Goal: Book appointment/travel/reservation

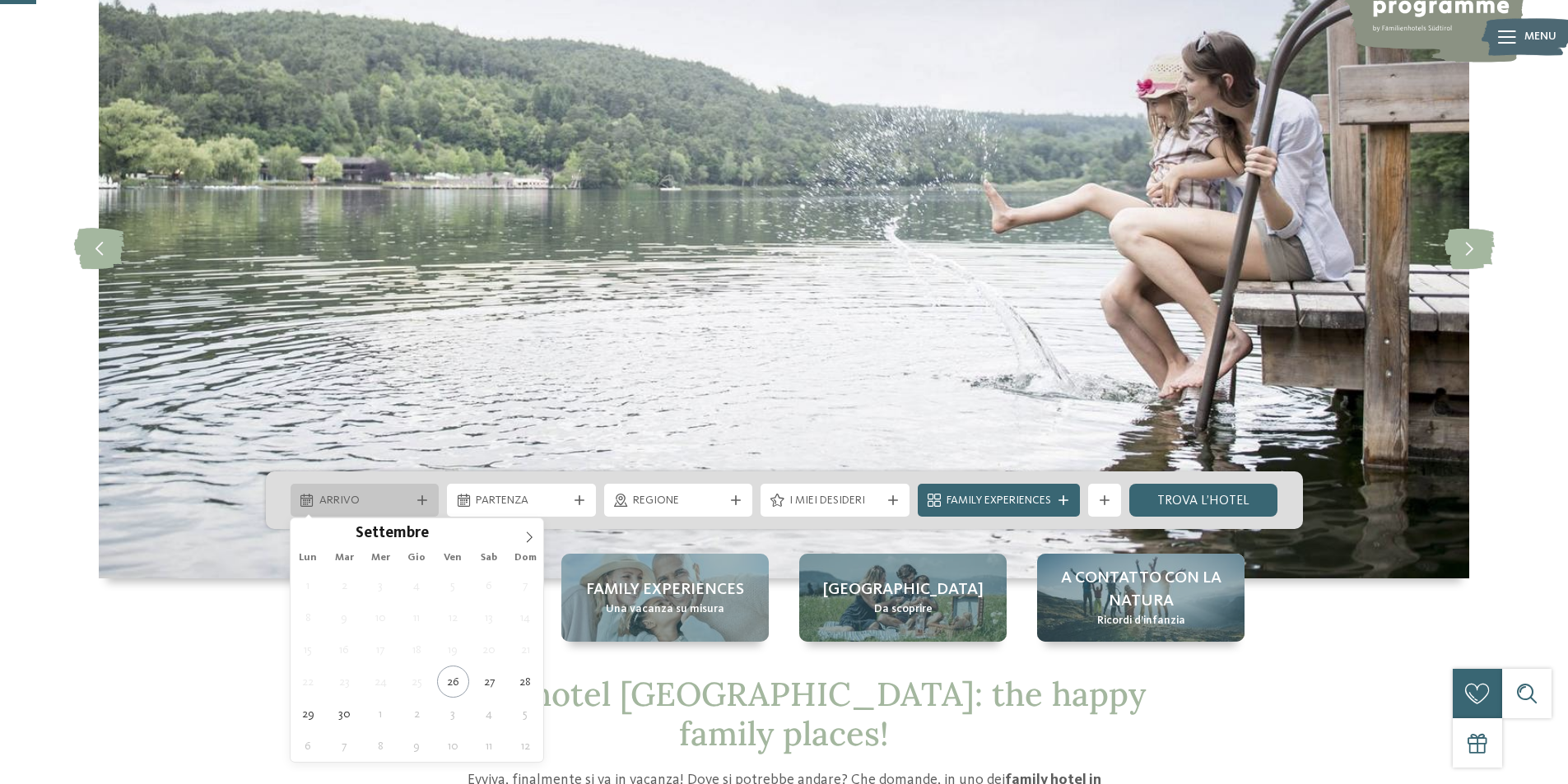
click at [424, 503] on icon at bounding box center [422, 500] width 10 height 10
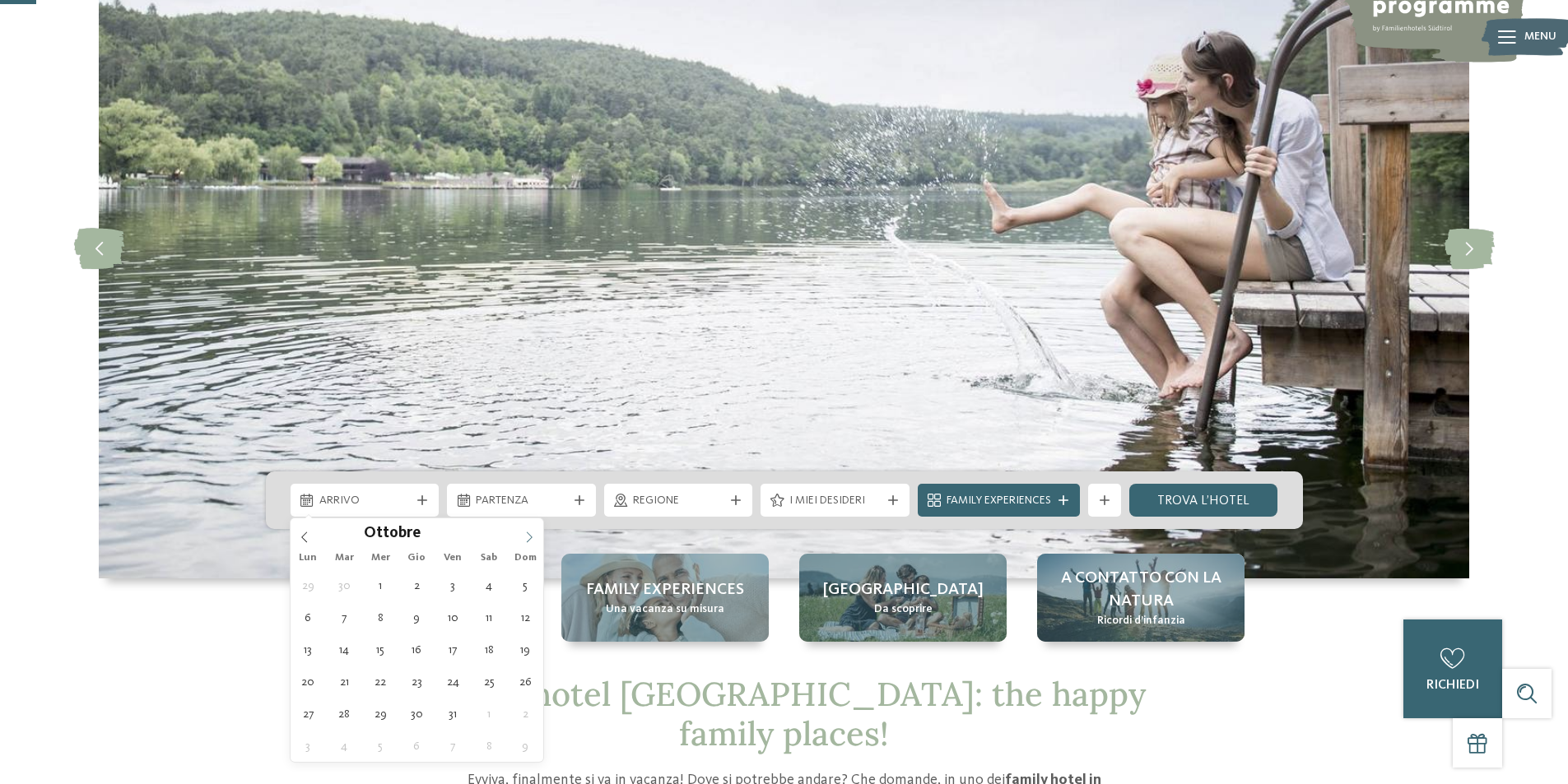
click at [533, 535] on icon at bounding box center [529, 537] width 12 height 12
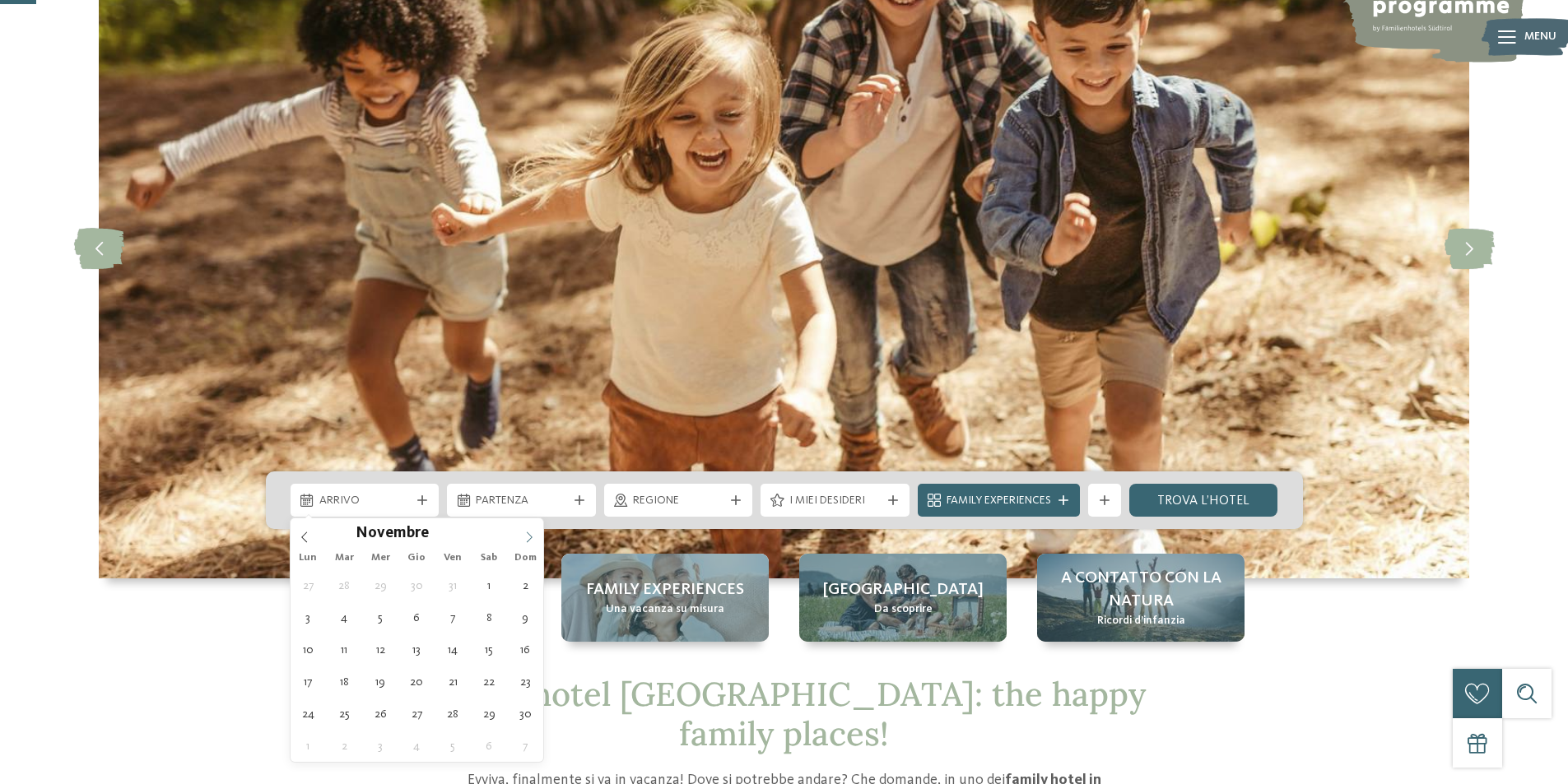
click at [533, 535] on icon at bounding box center [529, 537] width 12 height 12
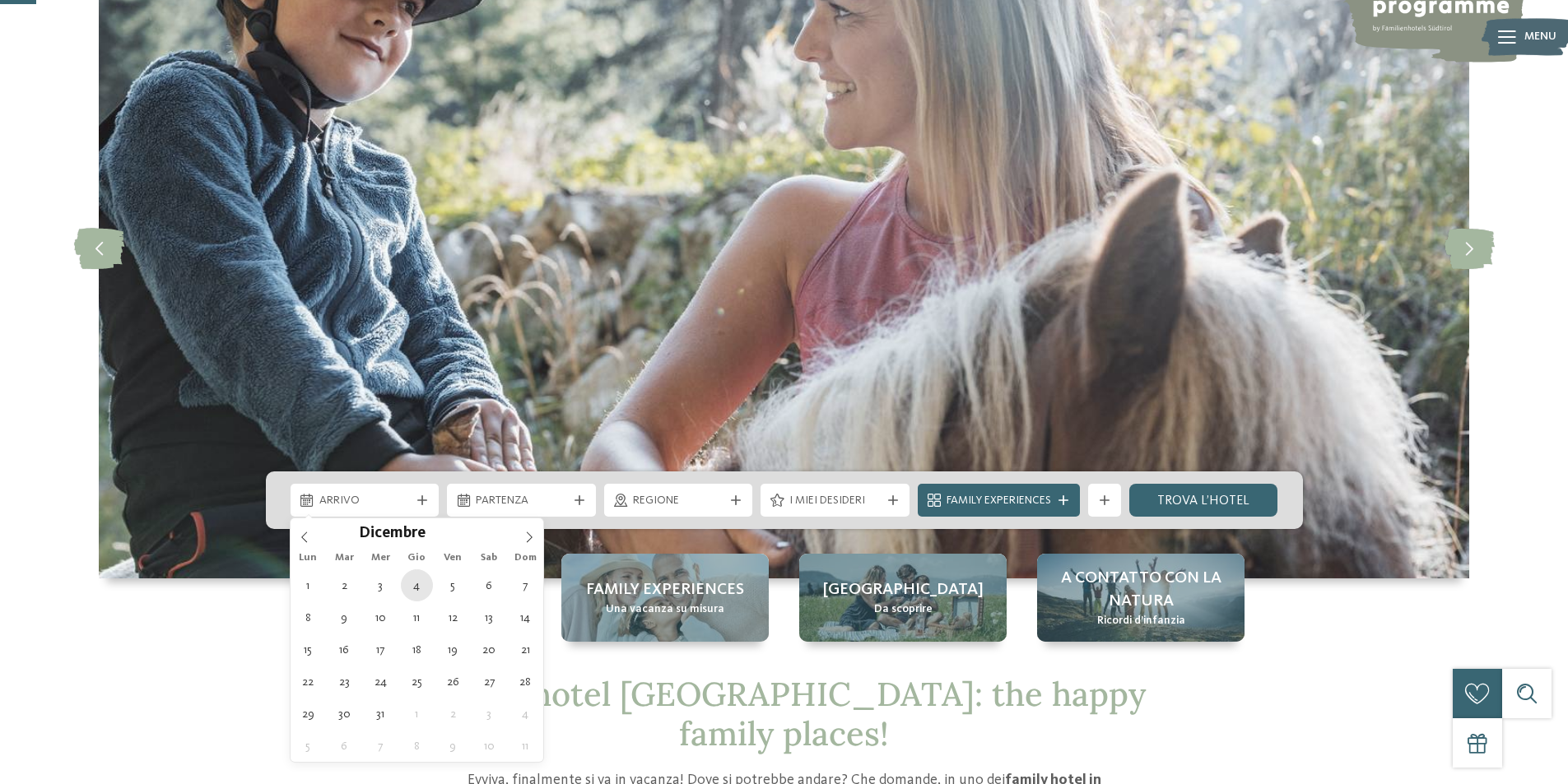
type div "[DATE]"
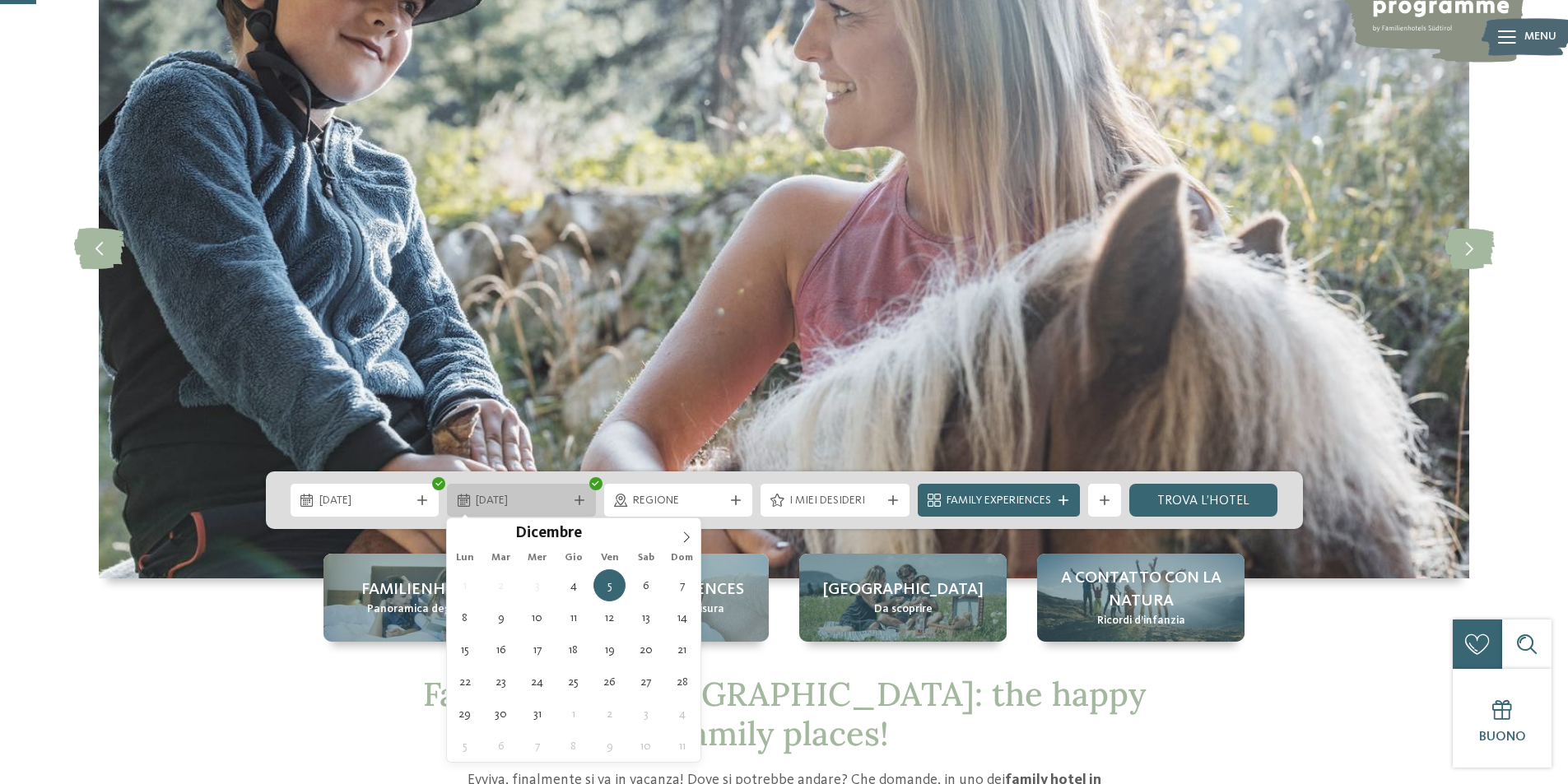
click at [584, 496] on div at bounding box center [579, 500] width 17 height 10
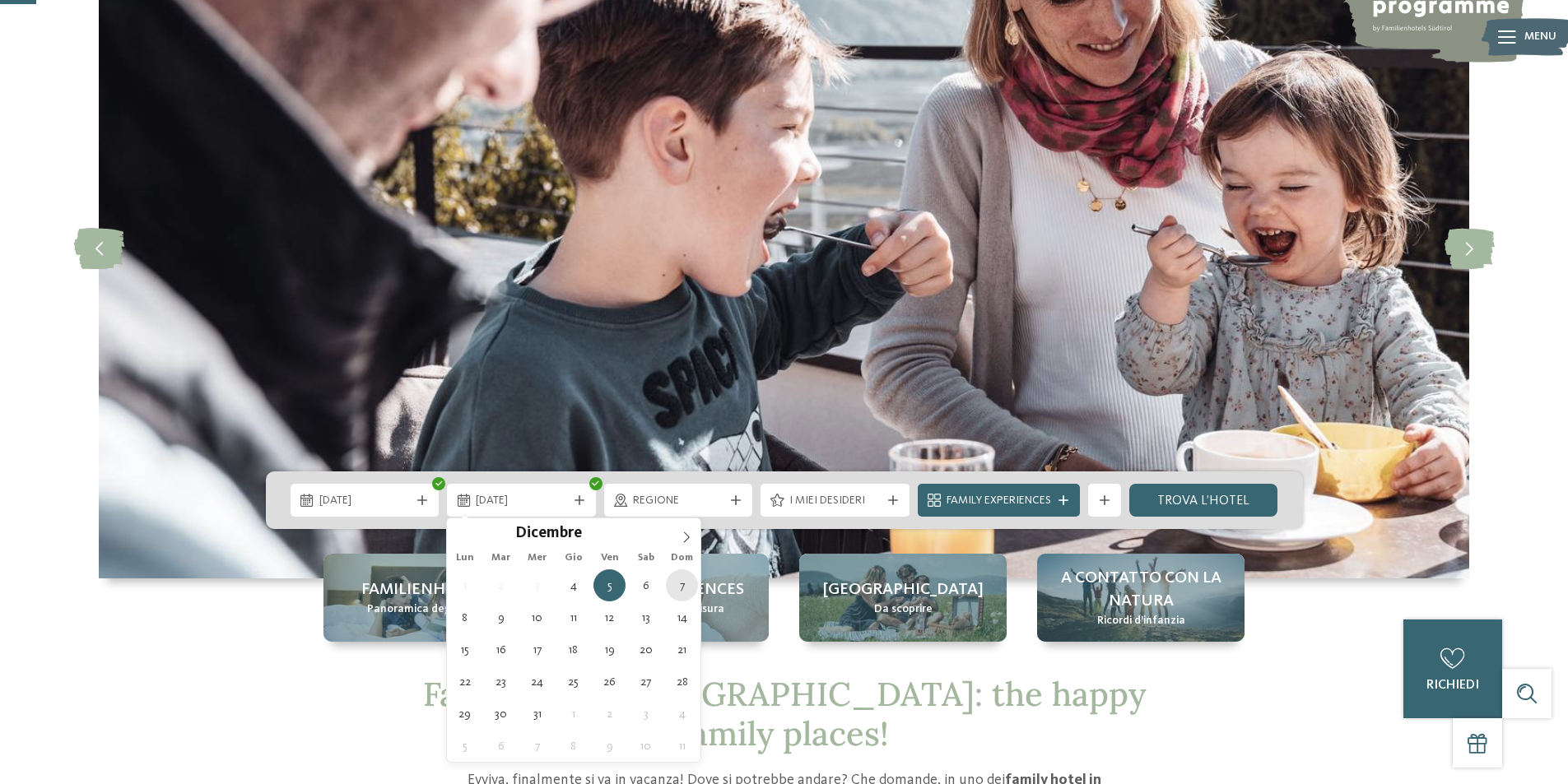
type div "[DATE]"
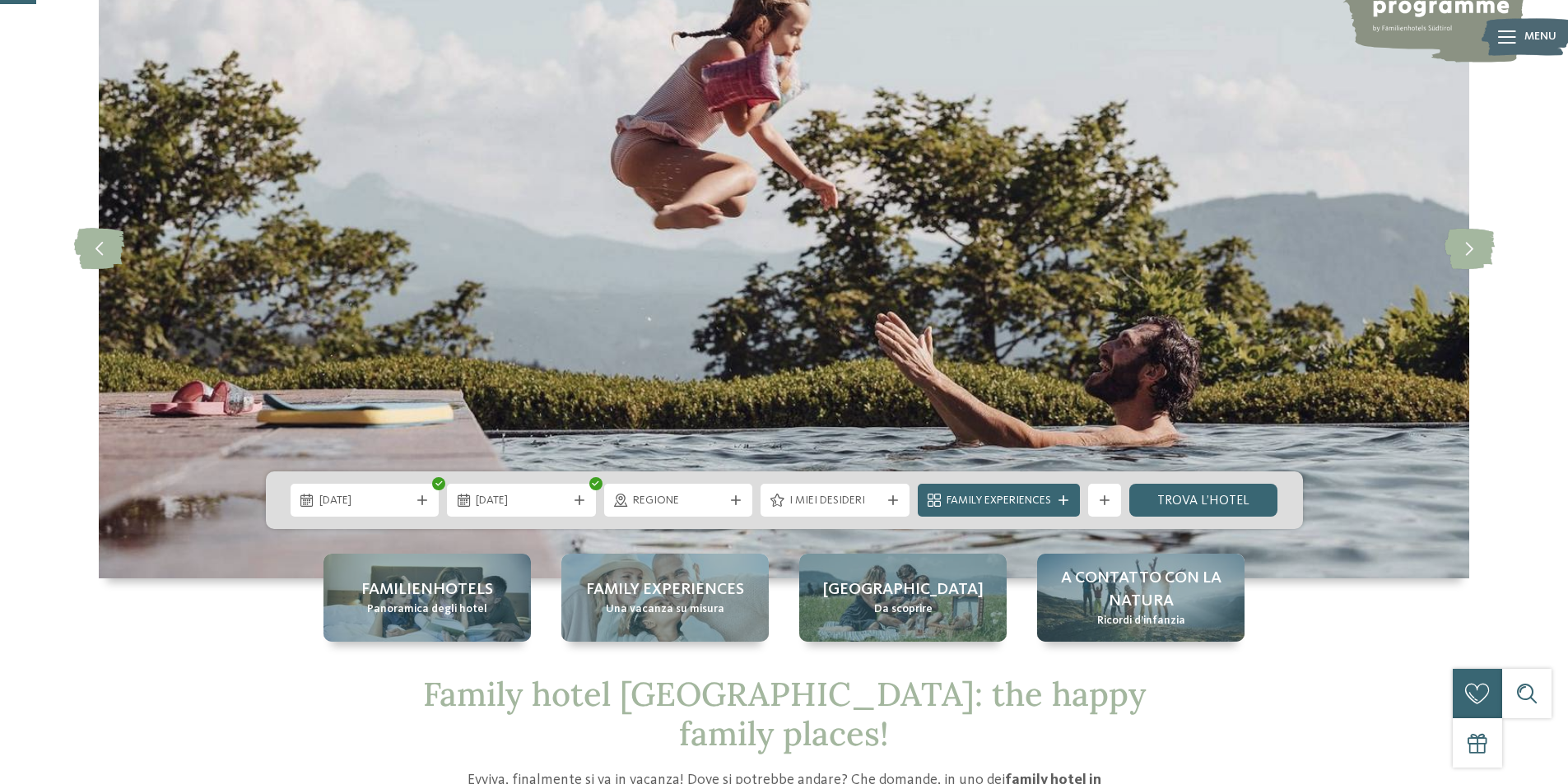
click at [733, 500] on icon at bounding box center [735, 500] width 10 height 10
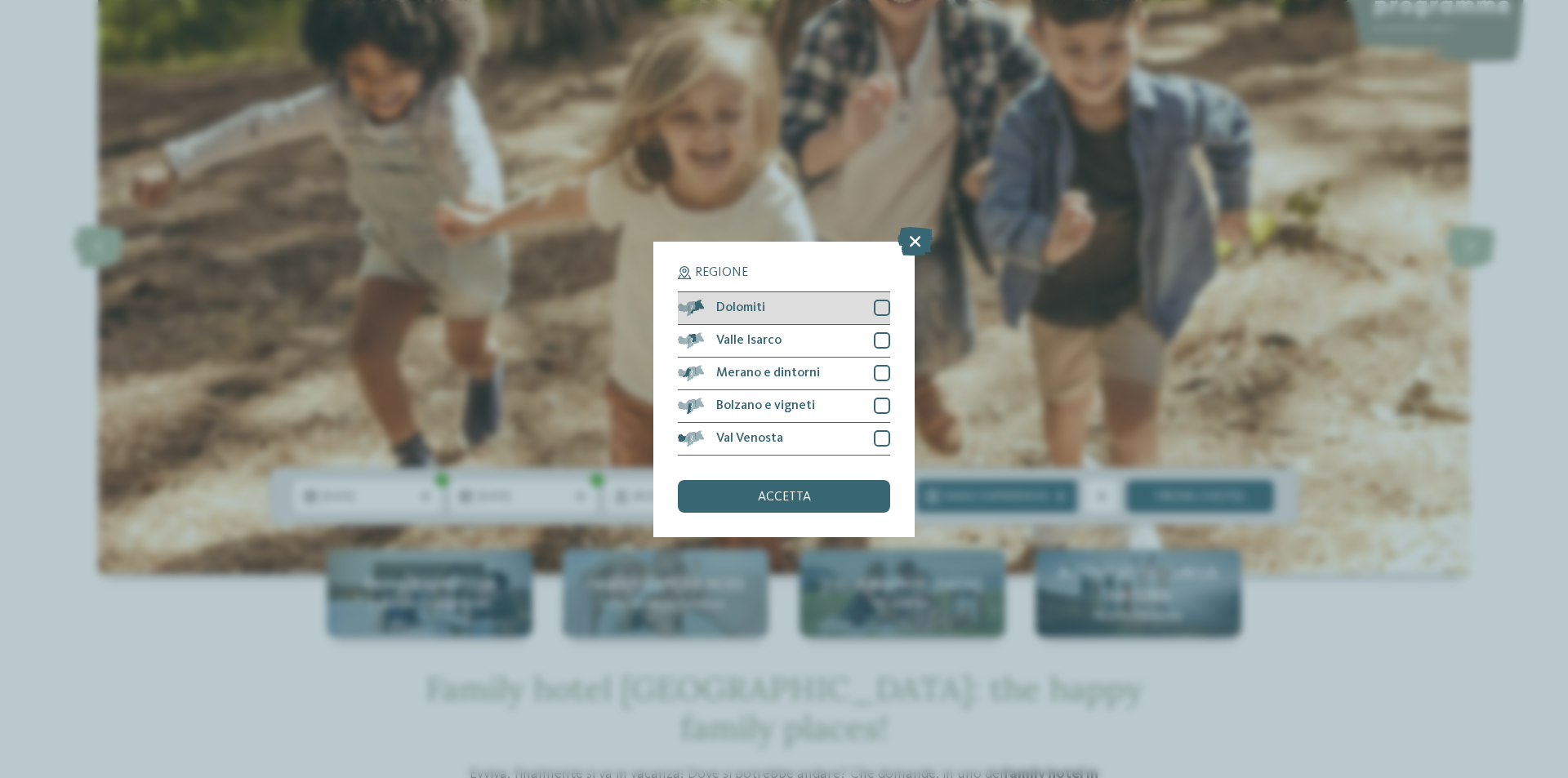
click at [879, 307] on div at bounding box center [881, 308] width 16 height 16
click at [798, 495] on span "accetta" at bounding box center [784, 497] width 53 height 13
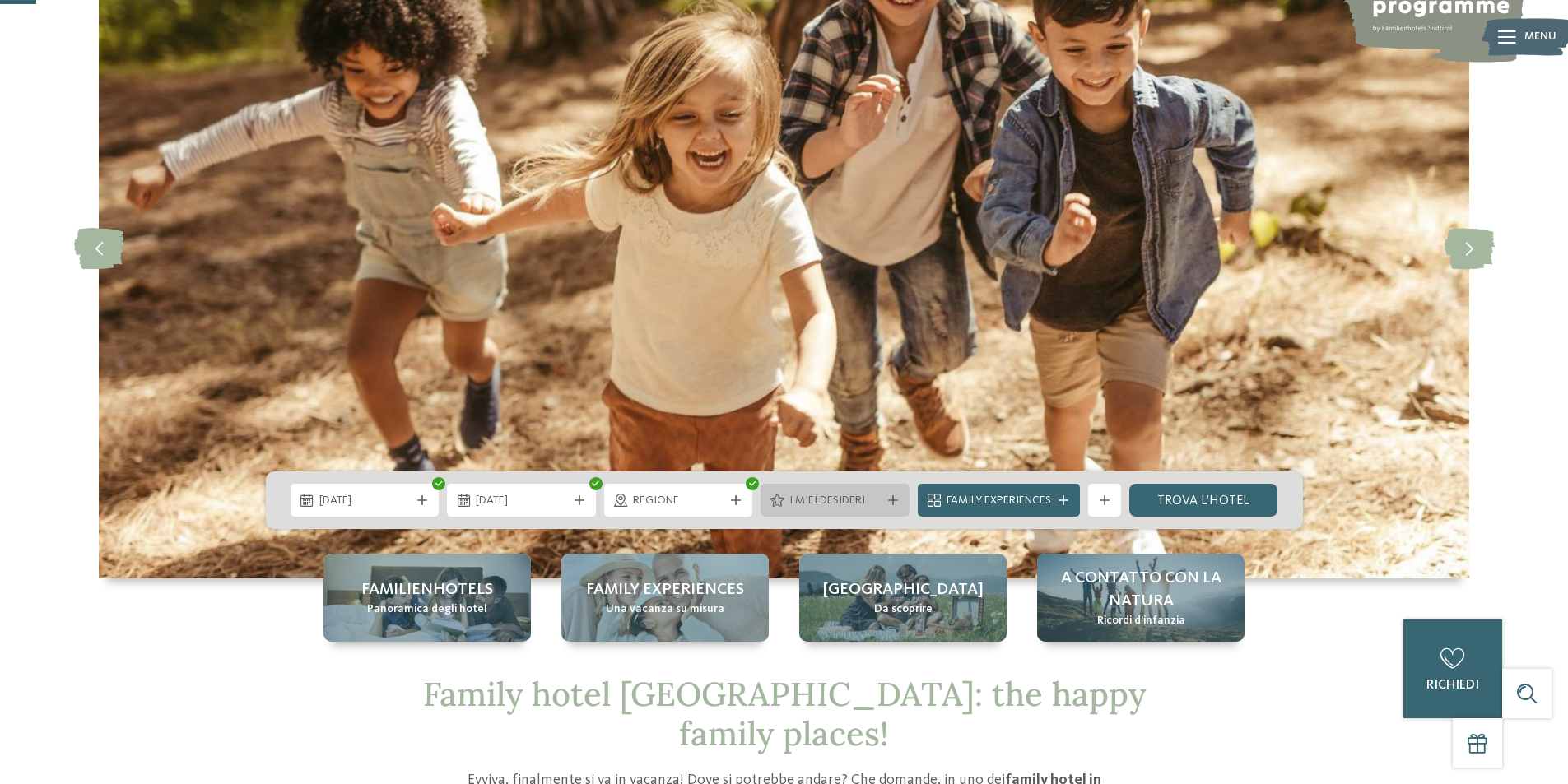
click at [875, 493] on div "I miei desideri" at bounding box center [835, 500] width 99 height 18
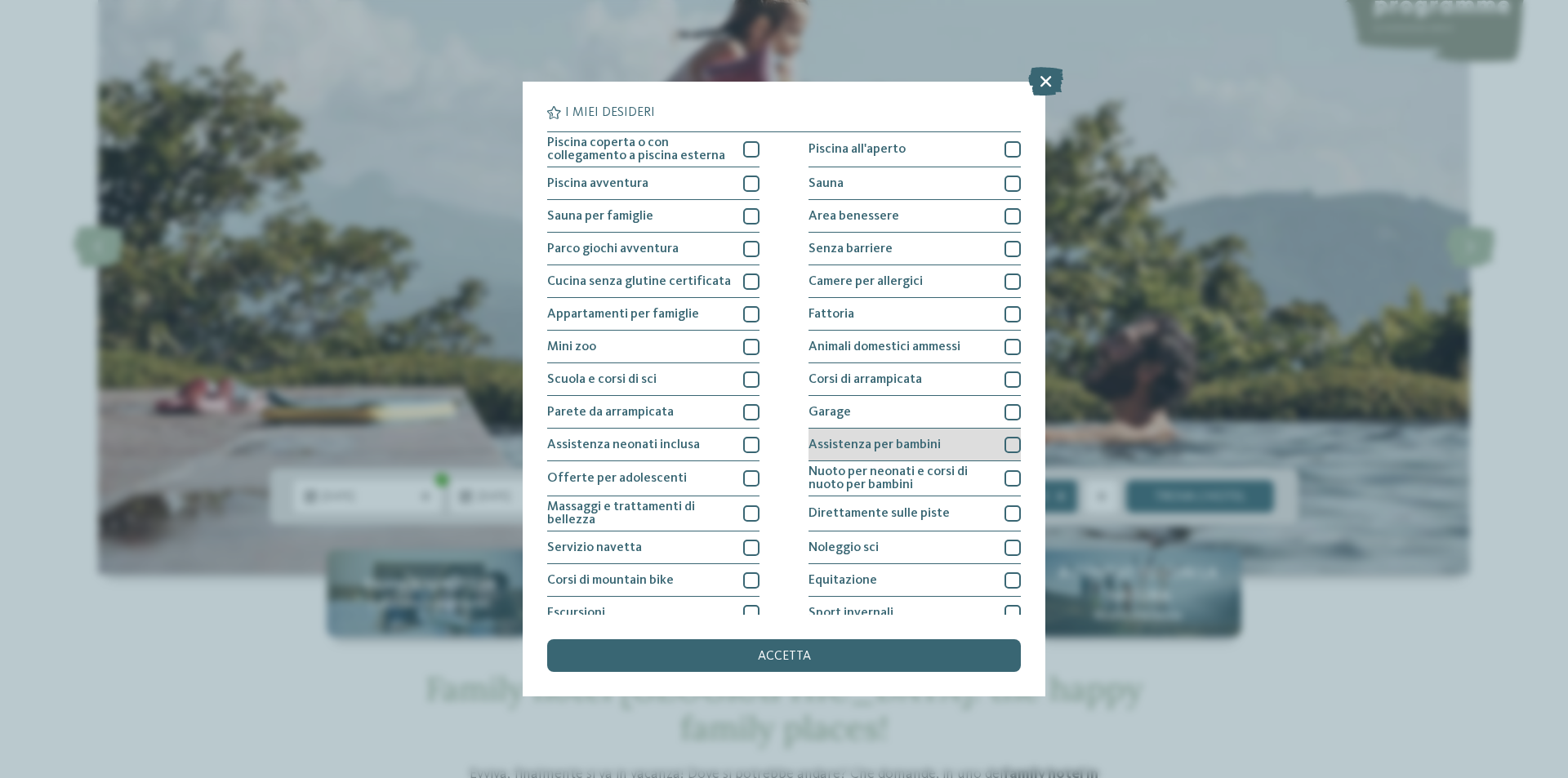
click at [1005, 440] on div at bounding box center [1013, 444] width 16 height 16
click at [1008, 420] on div "Garage" at bounding box center [915, 413] width 212 height 33
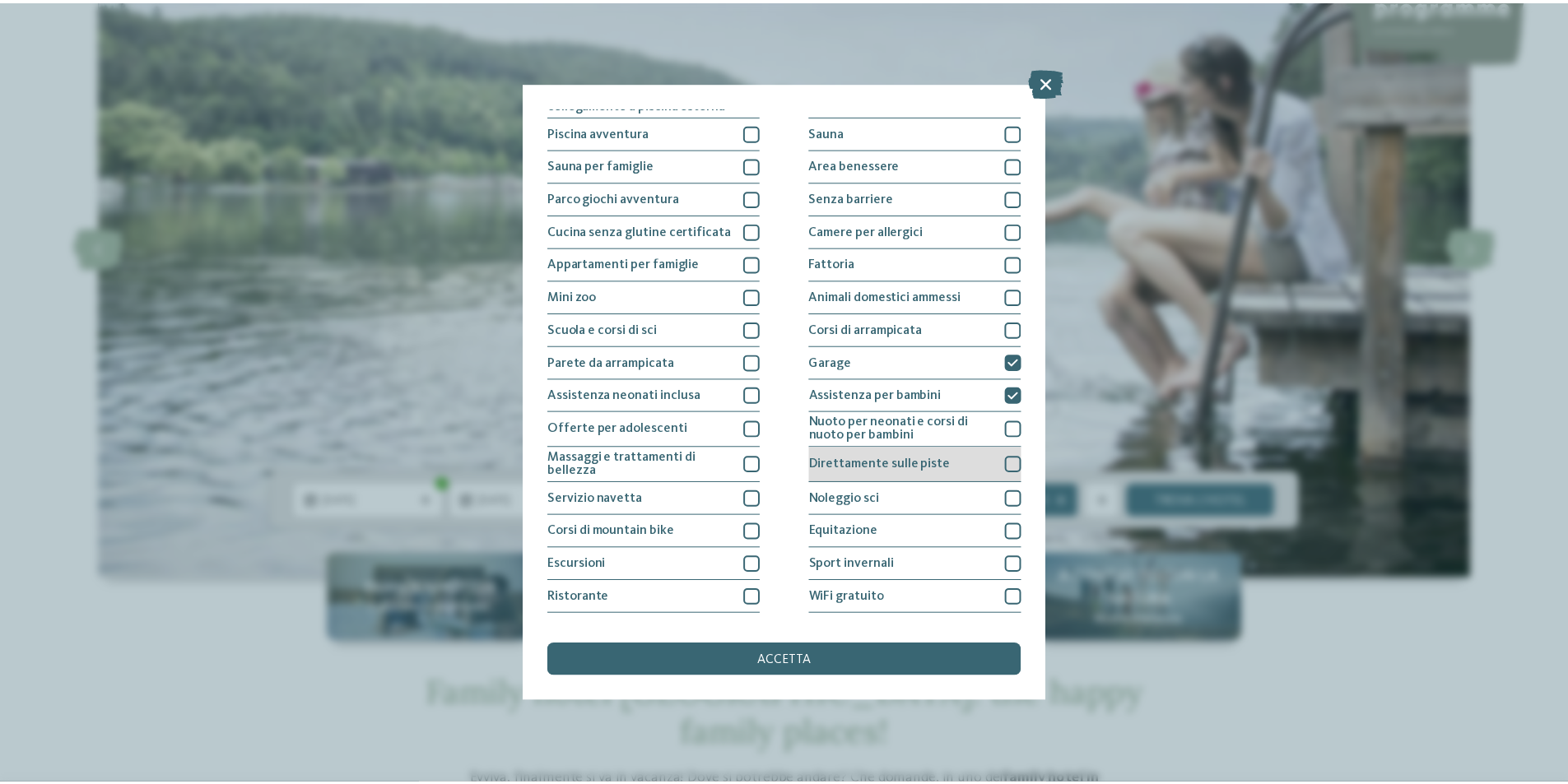
scroll to position [81, 0]
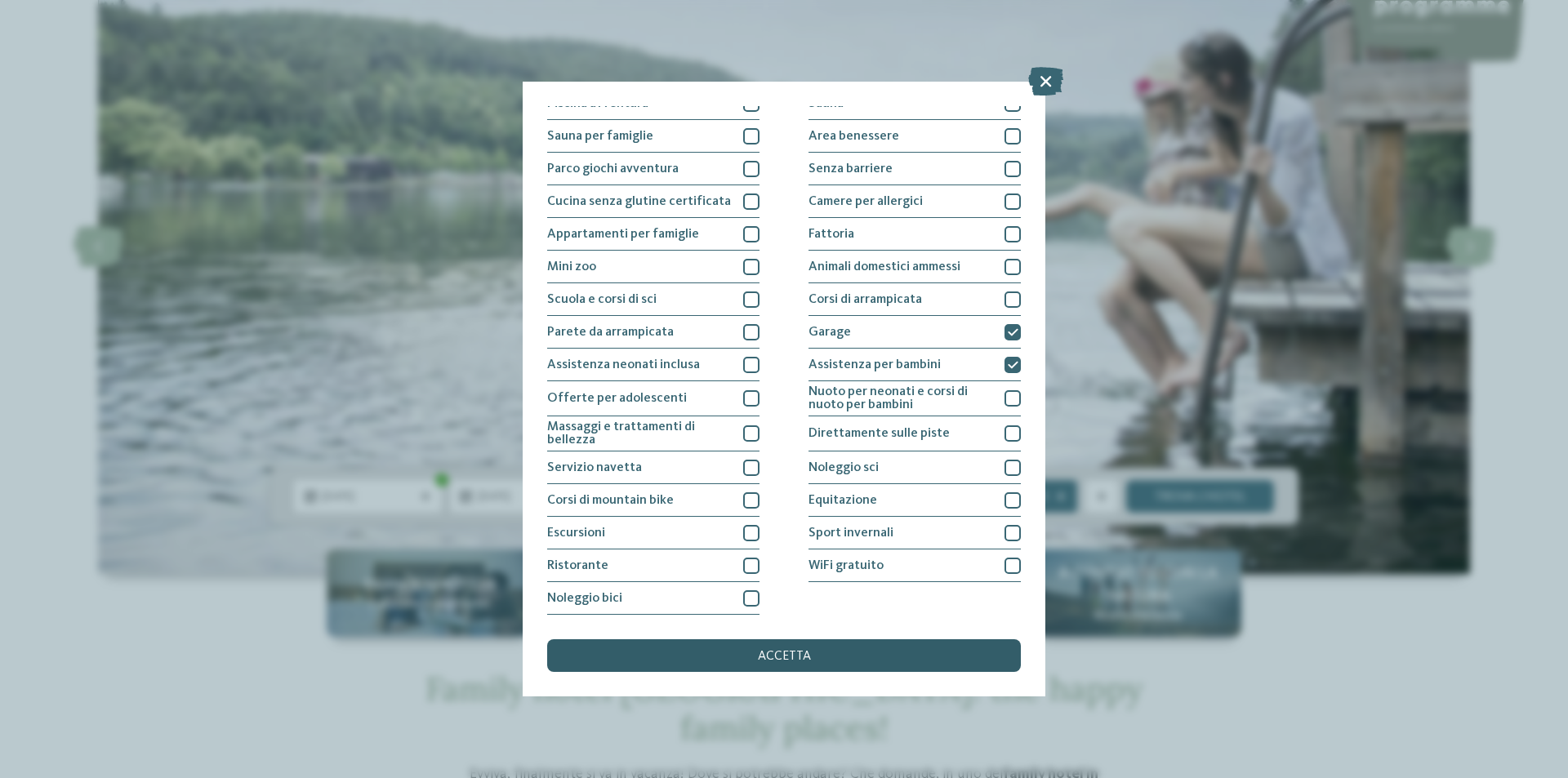
click at [761, 647] on div "accetta" at bounding box center [784, 656] width 473 height 33
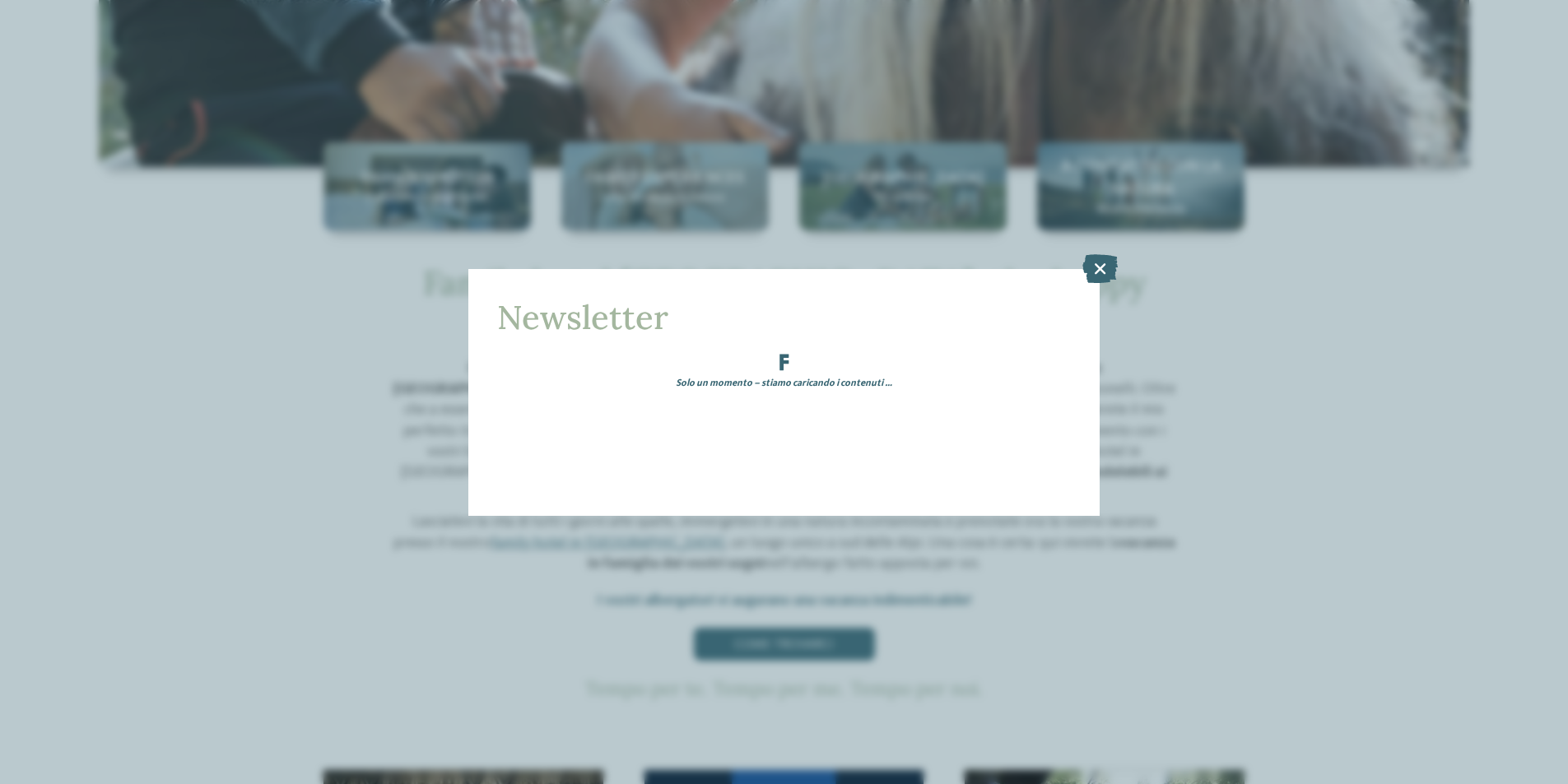
scroll to position [987, 0]
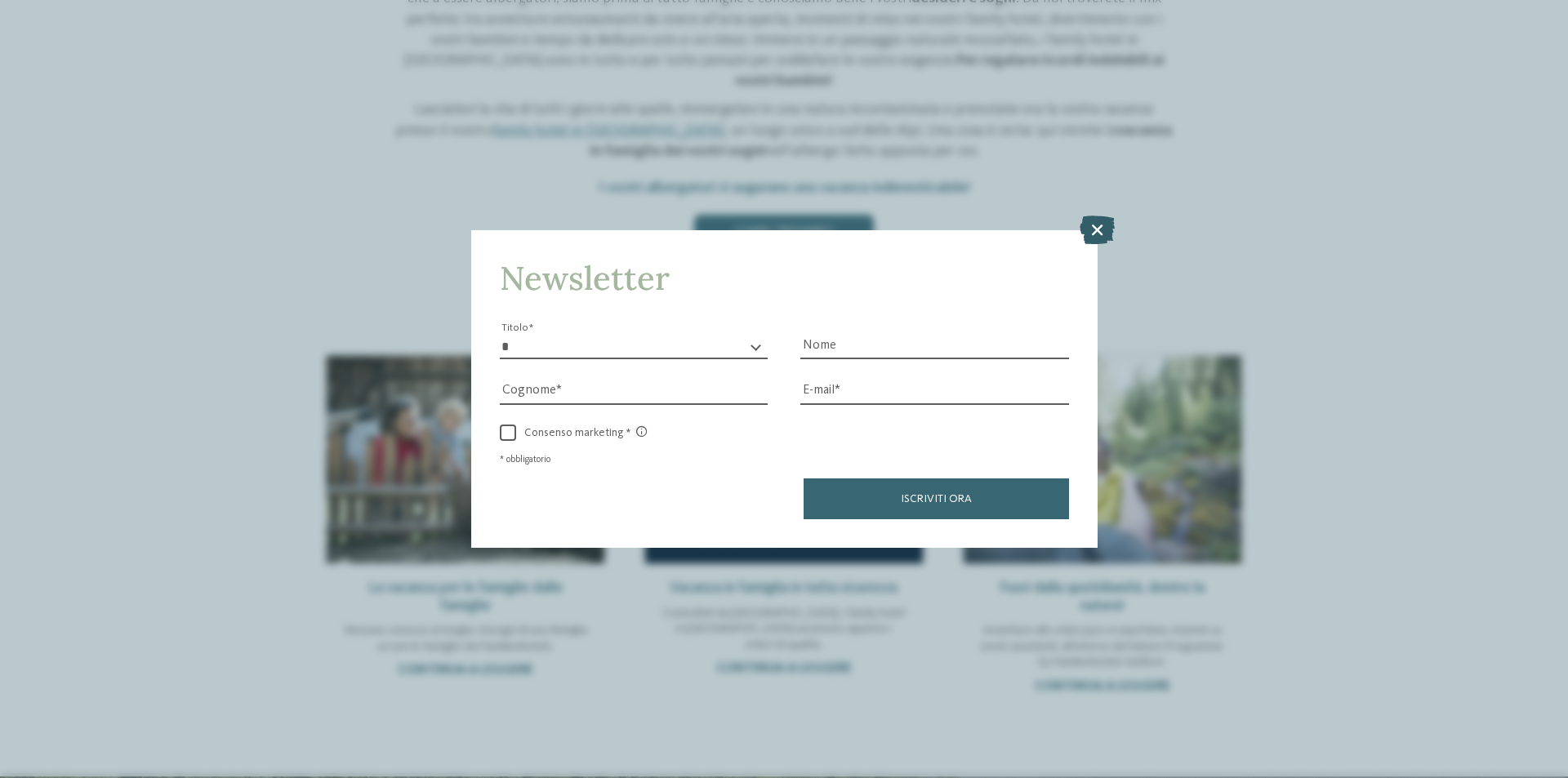
click at [1097, 232] on icon at bounding box center [1097, 230] width 35 height 29
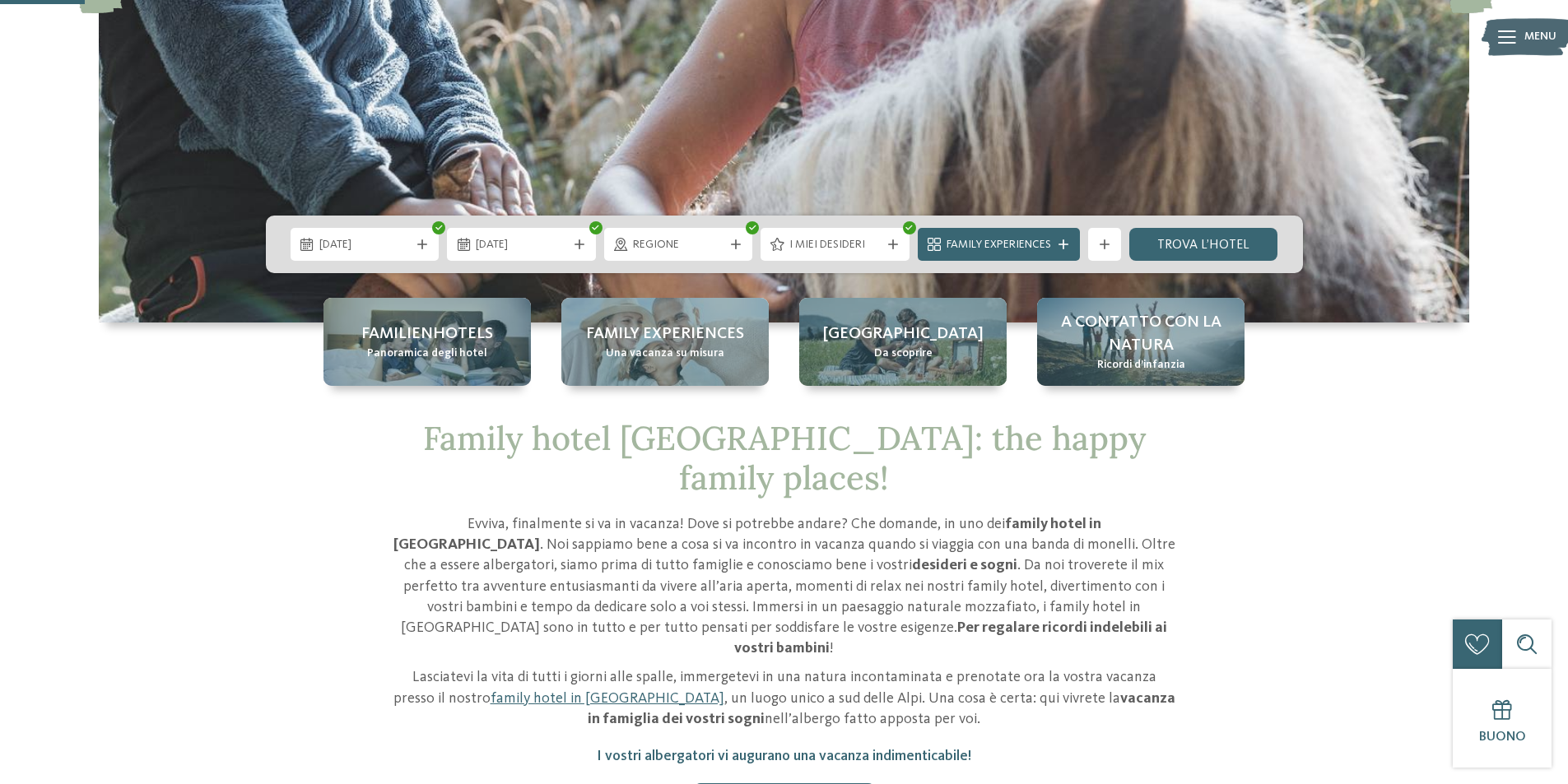
scroll to position [412, 0]
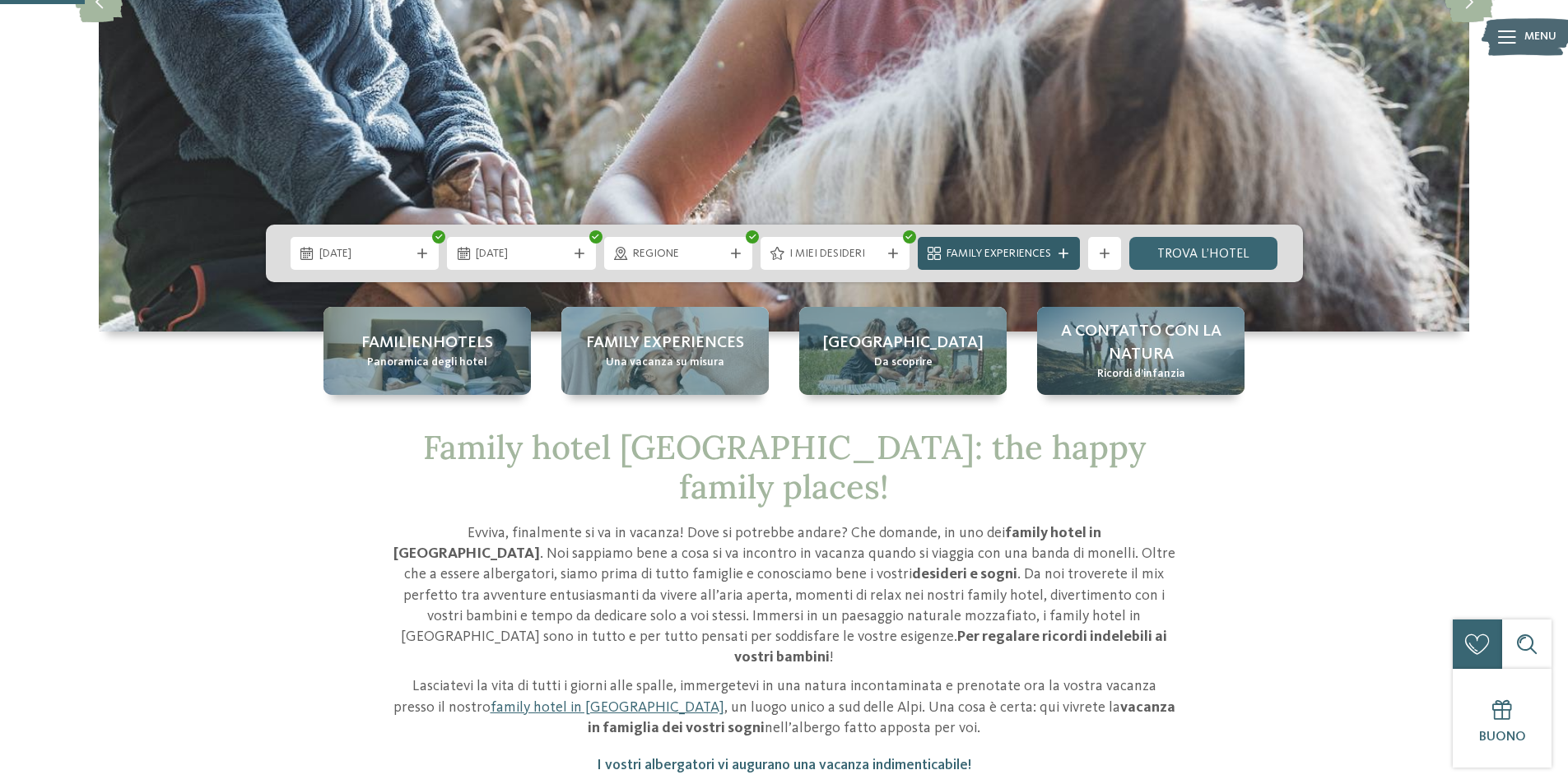
click at [1058, 253] on icon at bounding box center [1063, 254] width 10 height 10
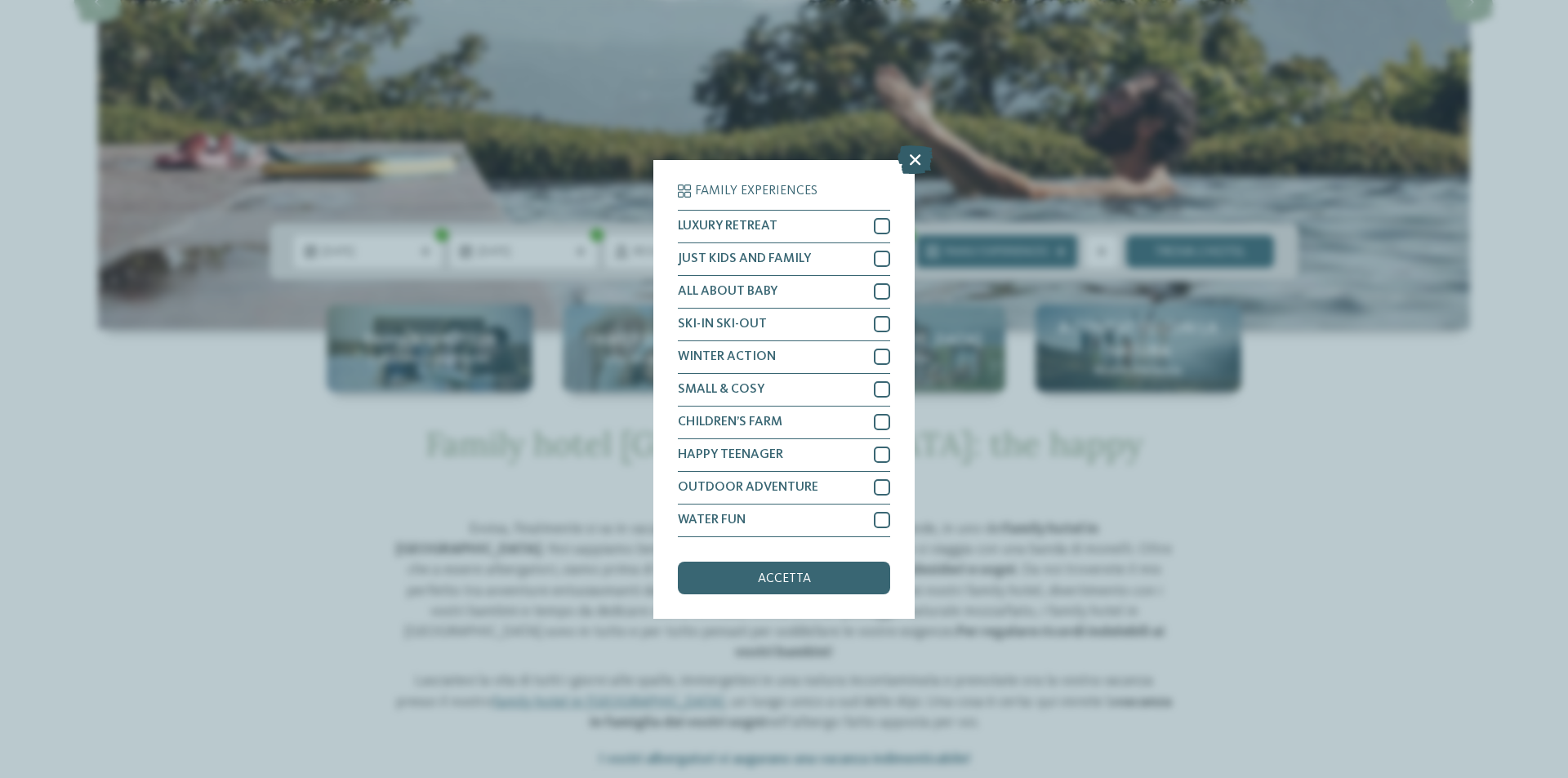
click at [919, 159] on icon at bounding box center [915, 159] width 35 height 29
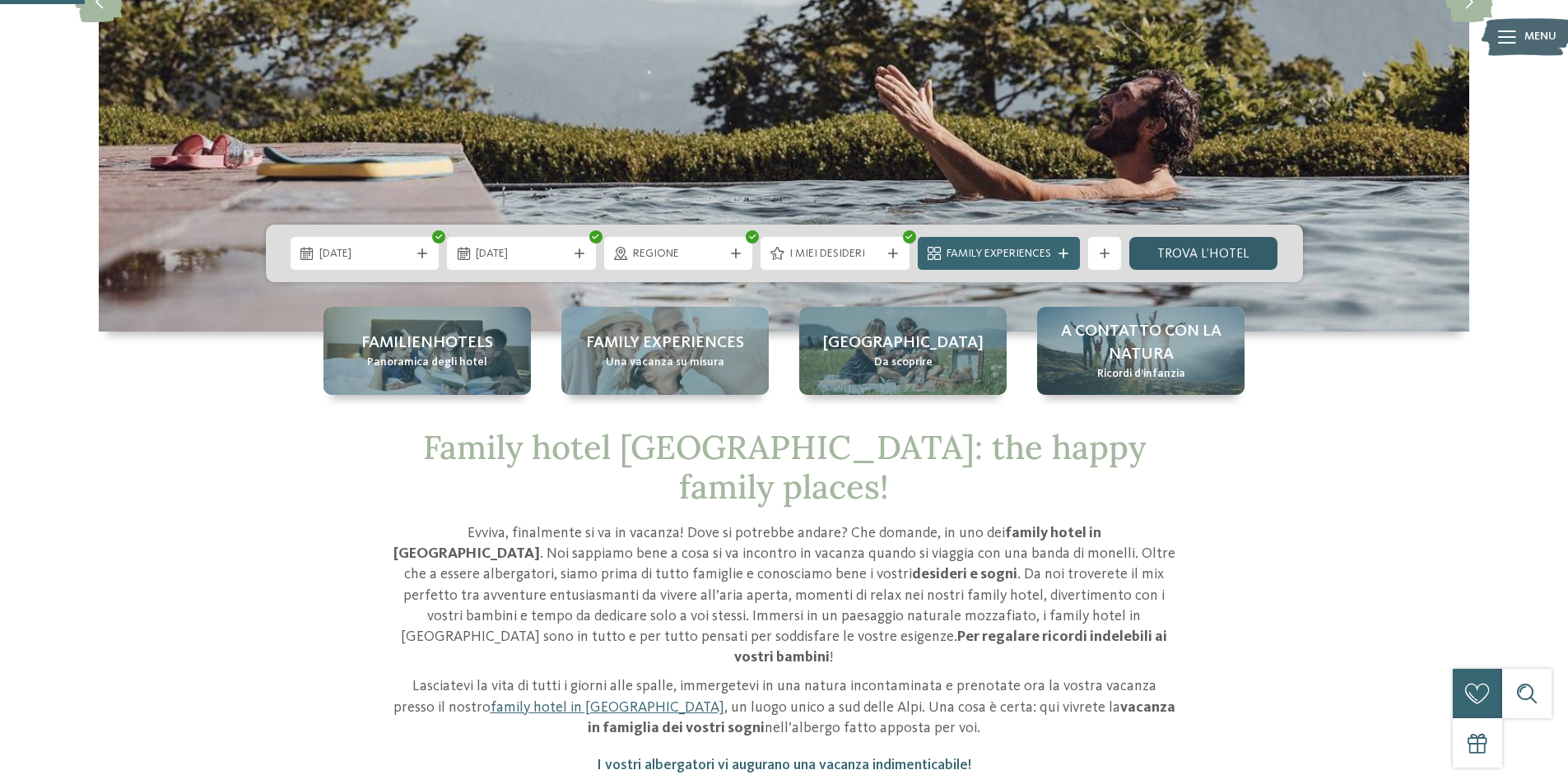
click at [1201, 259] on link "trova l’hotel" at bounding box center [1203, 254] width 149 height 33
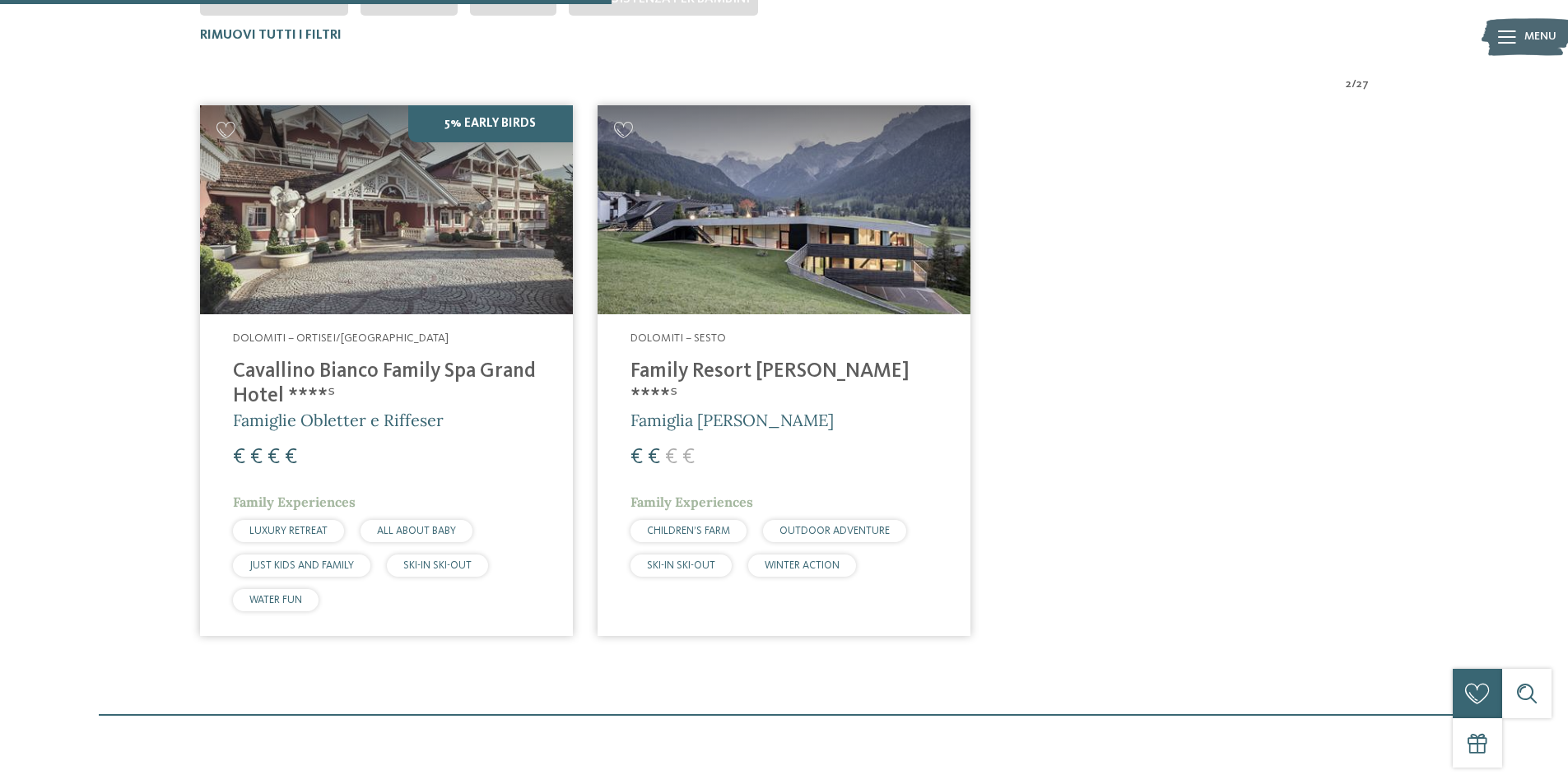
scroll to position [540, 0]
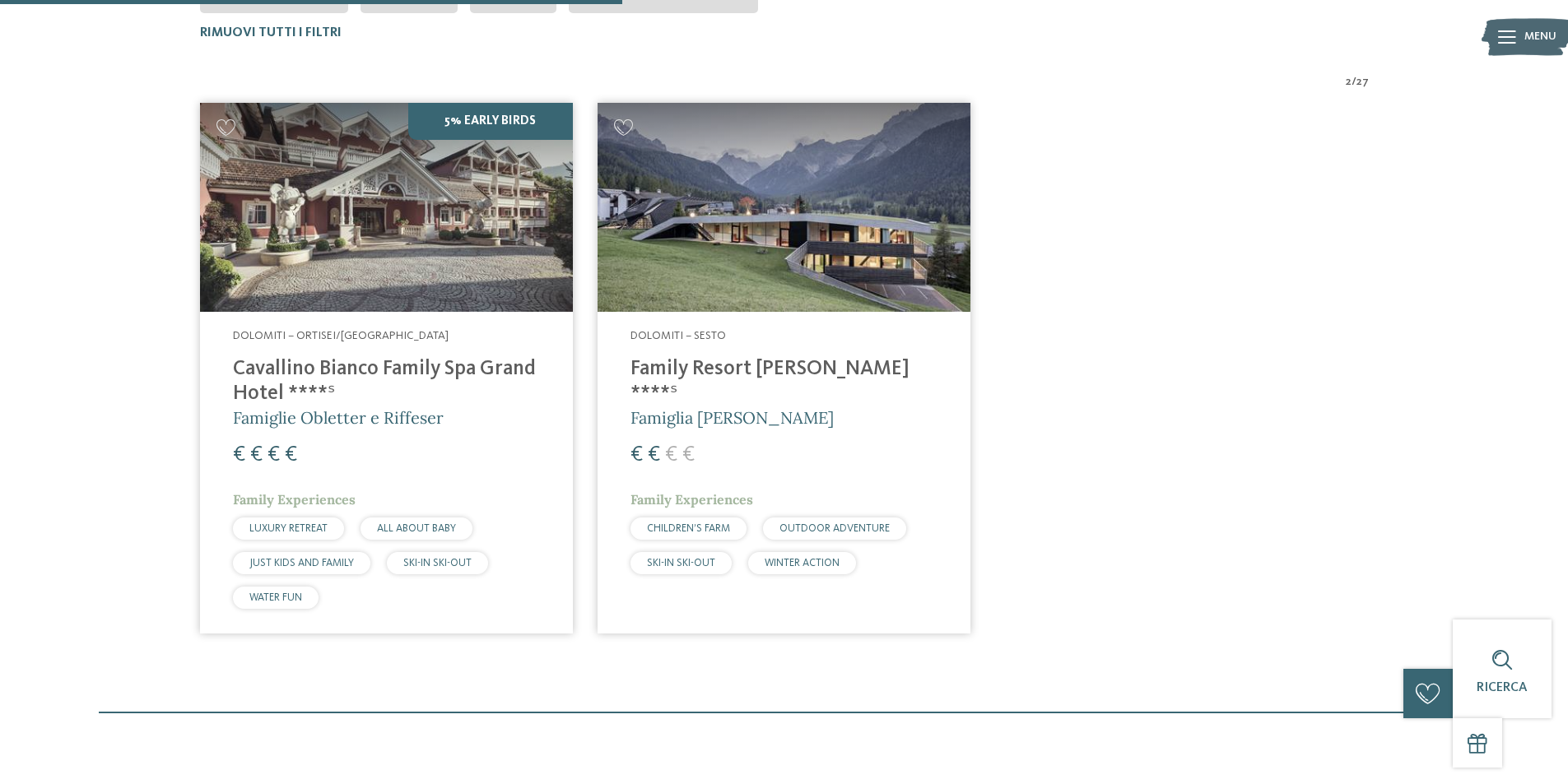
click at [688, 363] on h4 "Family Resort [PERSON_NAME] ****ˢ" at bounding box center [784, 382] width 307 height 50
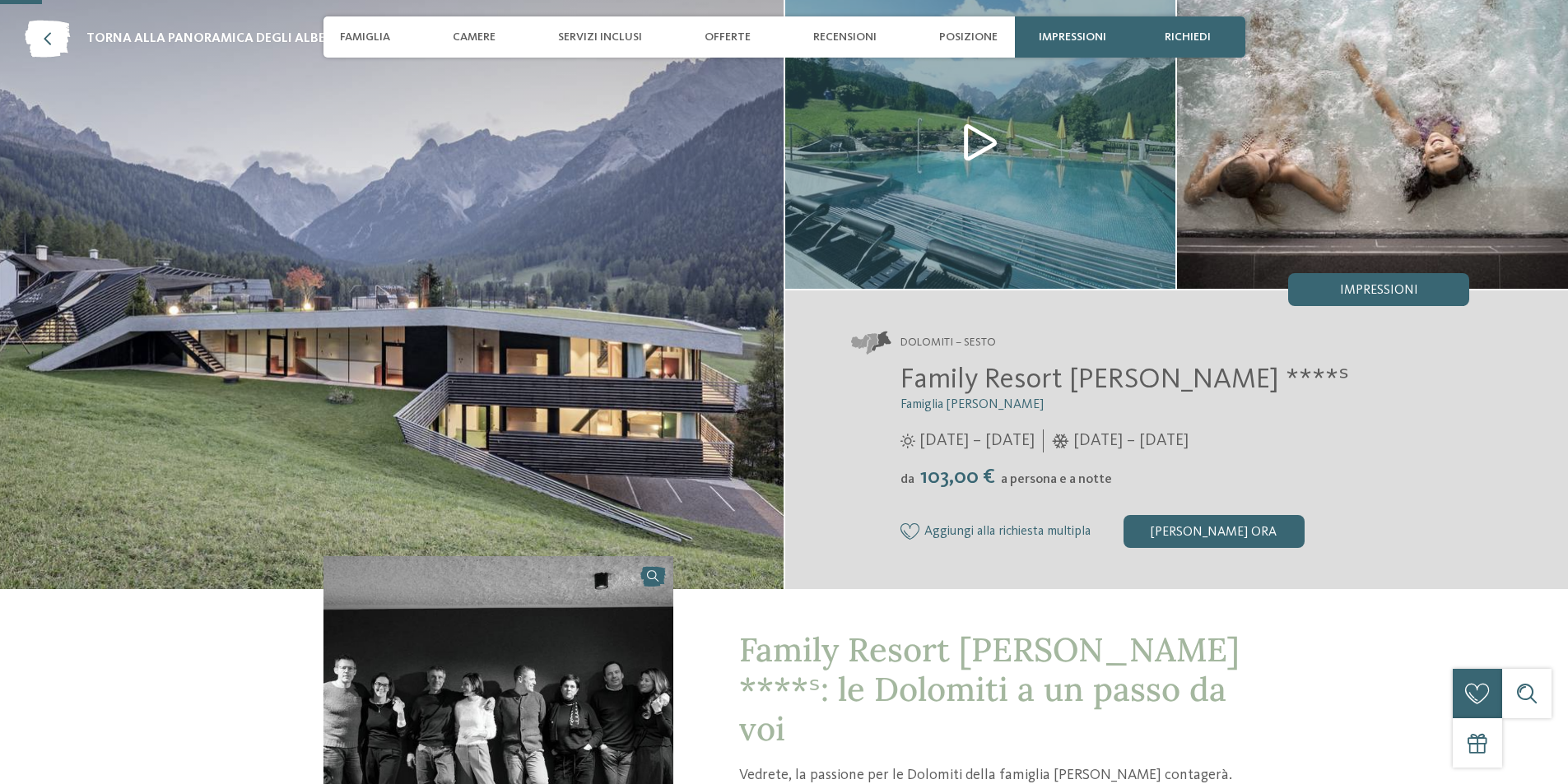
scroll to position [247, 0]
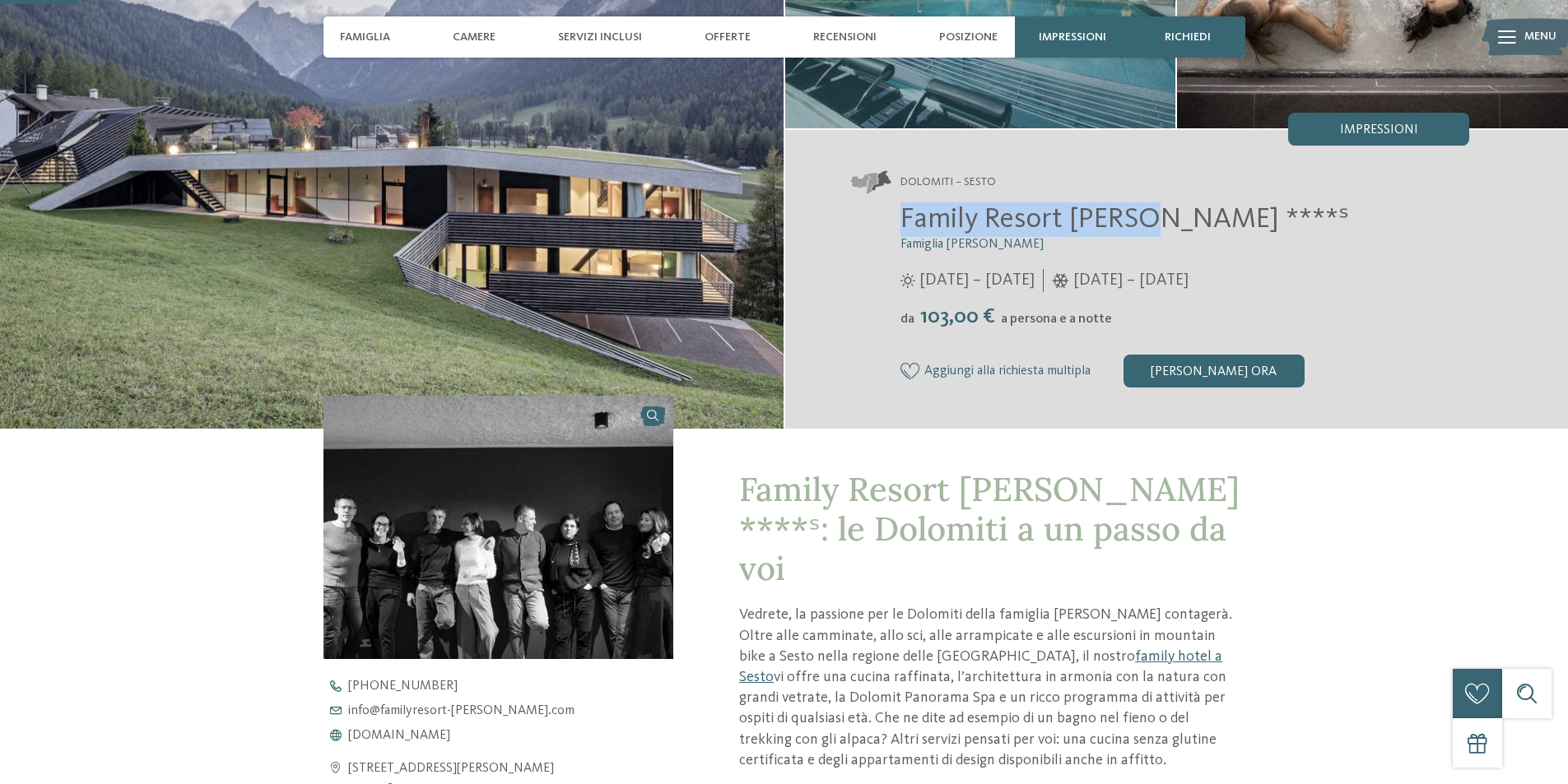
drag, startPoint x: 895, startPoint y: 217, endPoint x: 1143, endPoint y: 224, distance: 248.1
click at [1143, 224] on div "Family Resort Rainer ****ˢ Famiglia Rainer 25/05/2025 – 12/10/2025 da" at bounding box center [1160, 294] width 619 height 186
copy span "Family Resort Rainer"
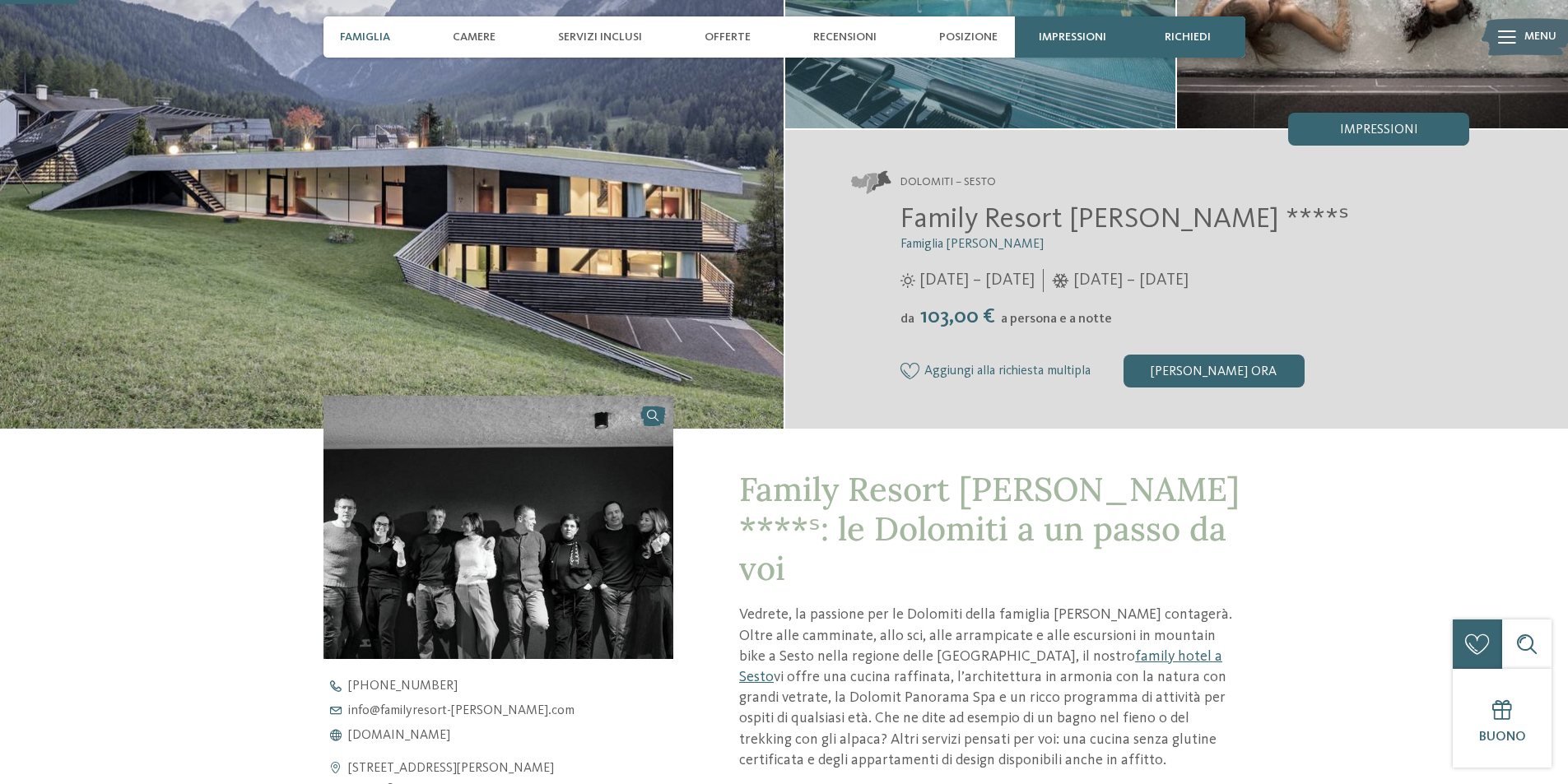
click at [382, 36] on span "Famiglia" at bounding box center [365, 37] width 51 height 14
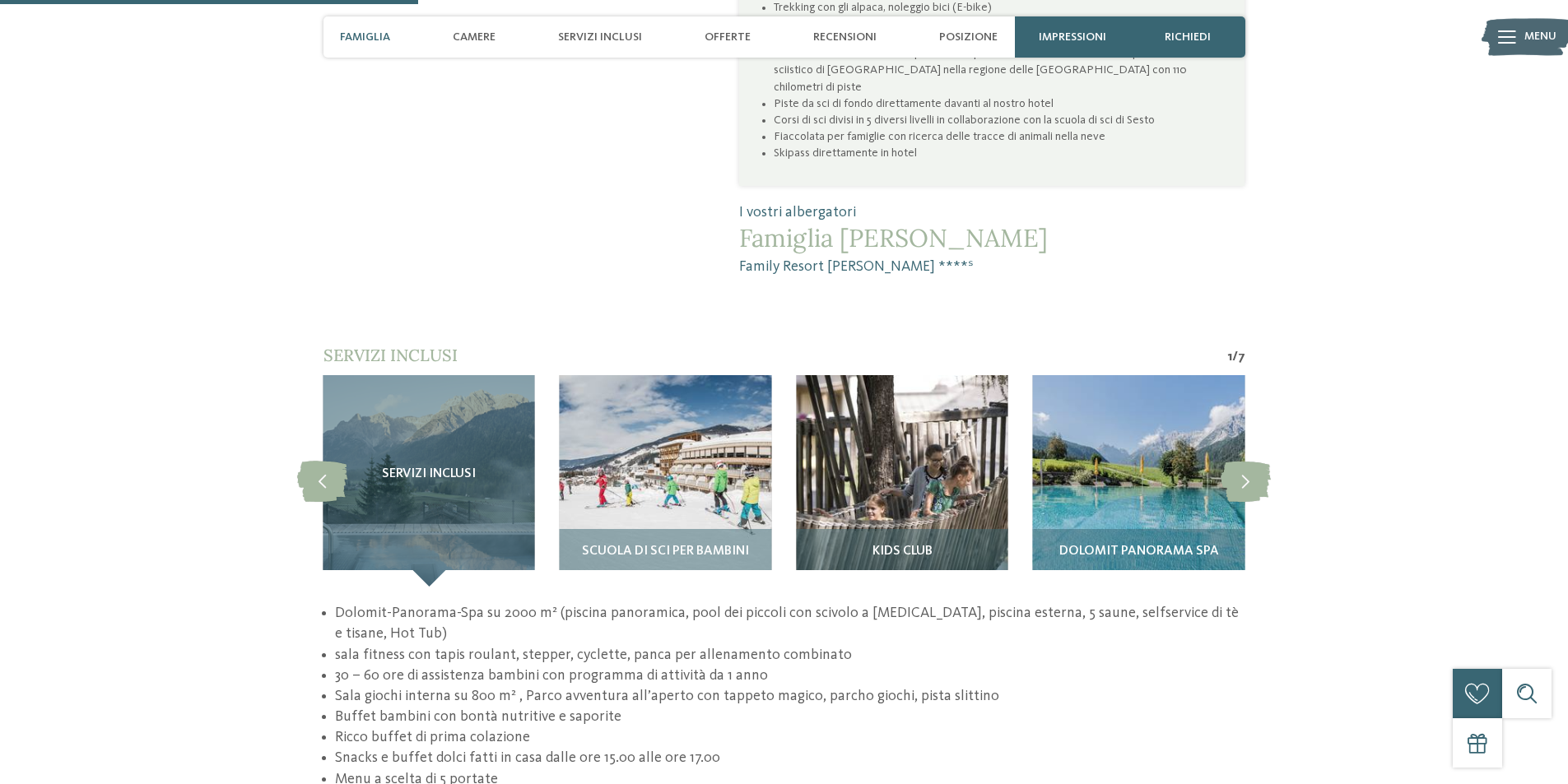
scroll to position [1326, 0]
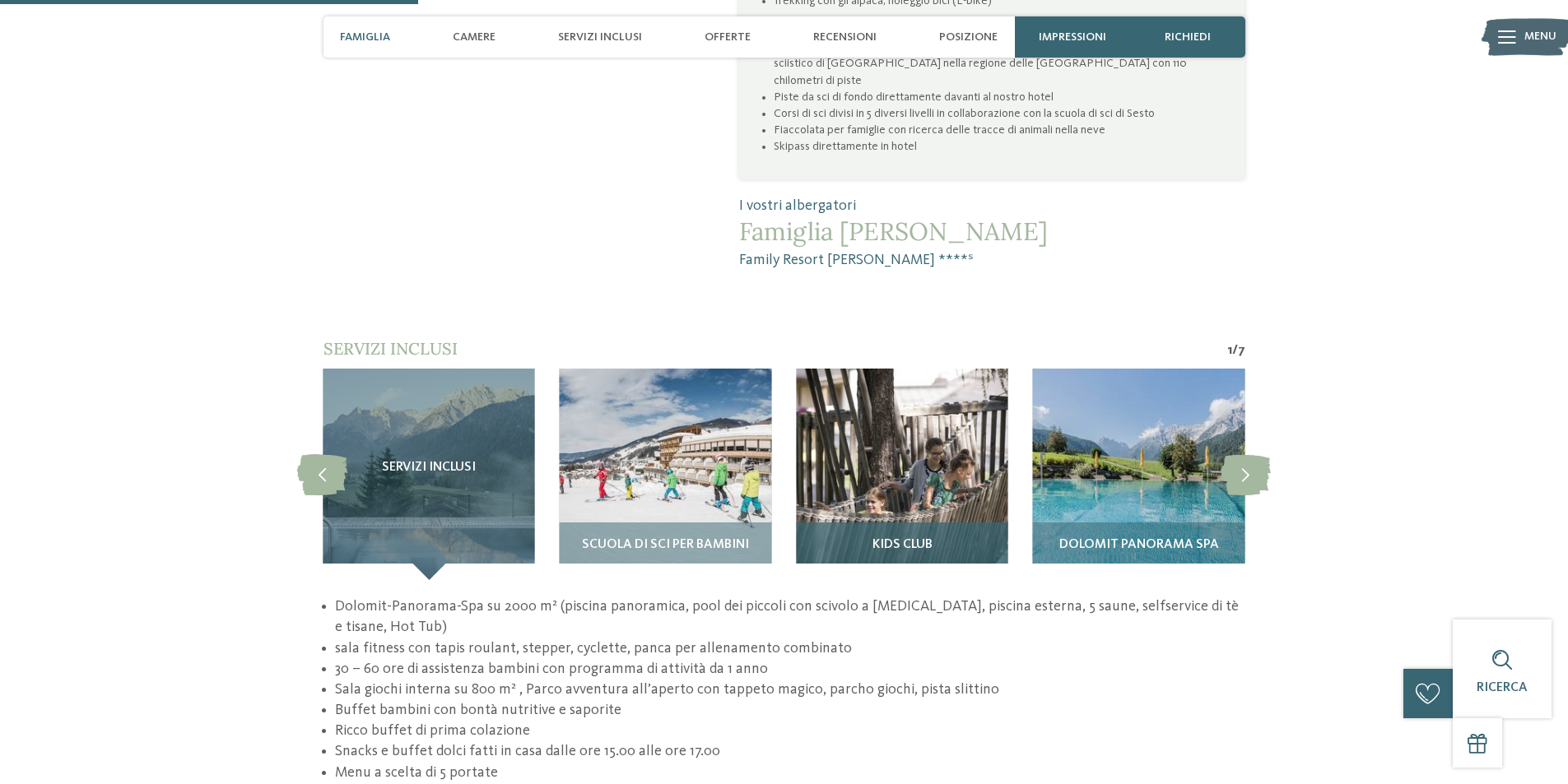
click at [876, 457] on img at bounding box center [902, 474] width 212 height 212
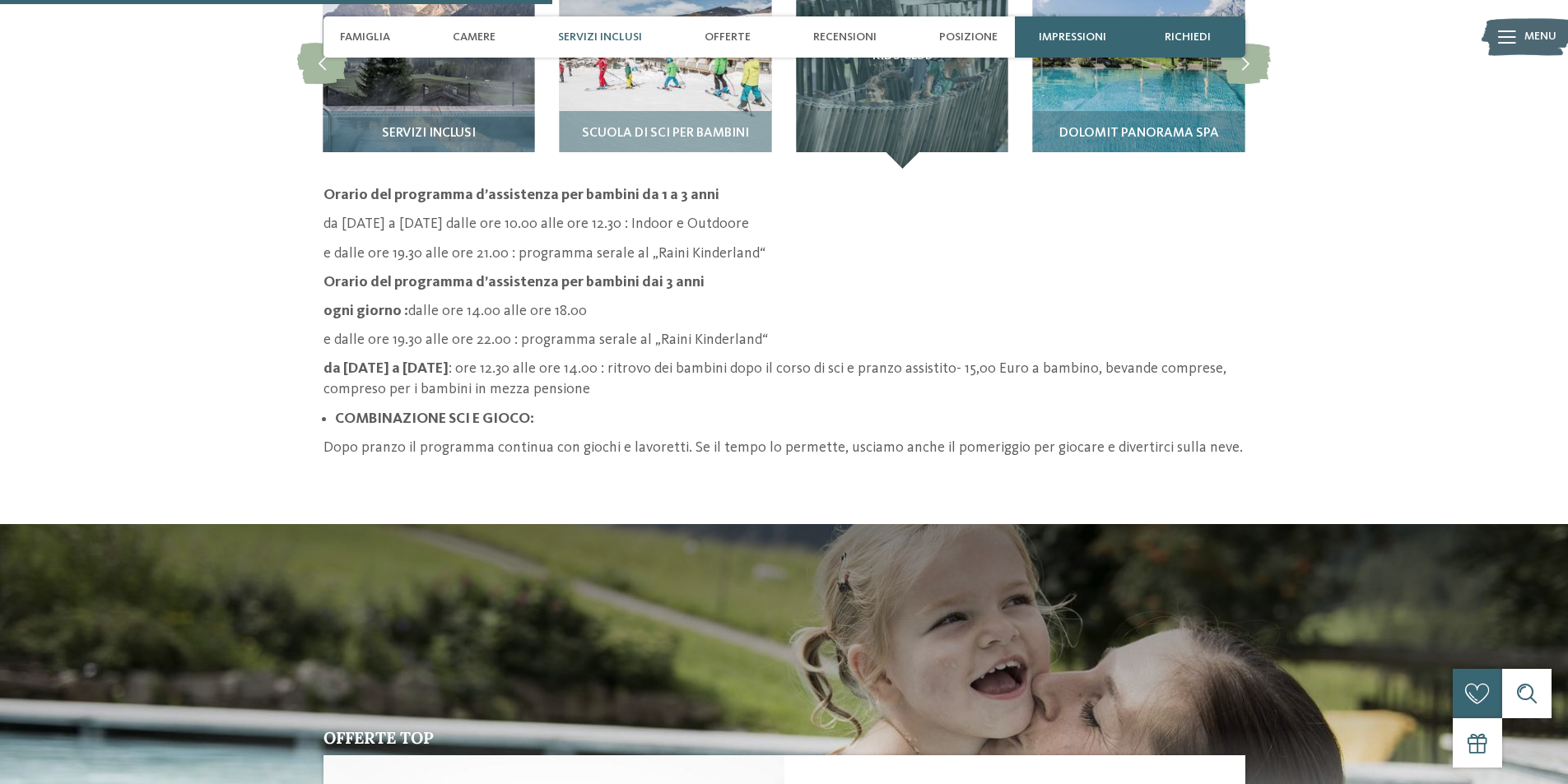
scroll to position [2149, 0]
